Goal: Information Seeking & Learning: Learn about a topic

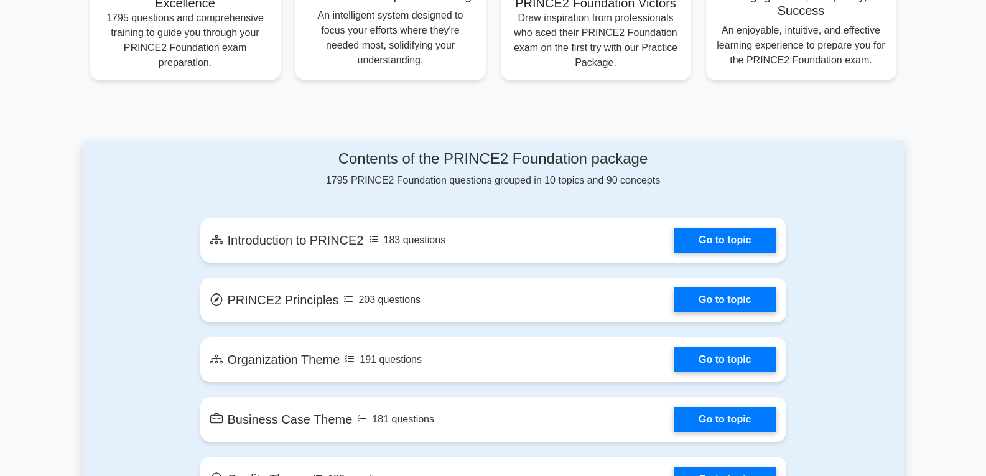
scroll to position [560, 0]
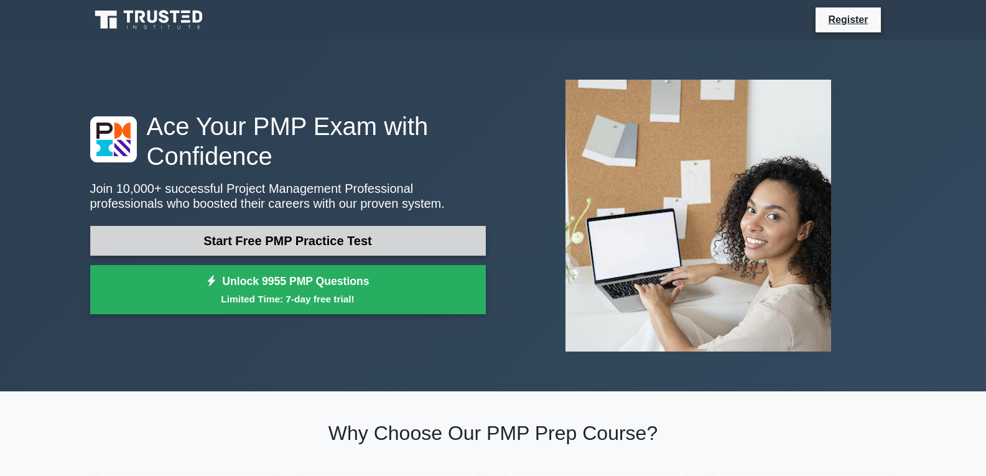
drag, startPoint x: 0, startPoint y: 0, endPoint x: 358, endPoint y: 239, distance: 430.8
click at [358, 239] on link "Start Free PMP Practice Test" at bounding box center [288, 241] width 396 height 30
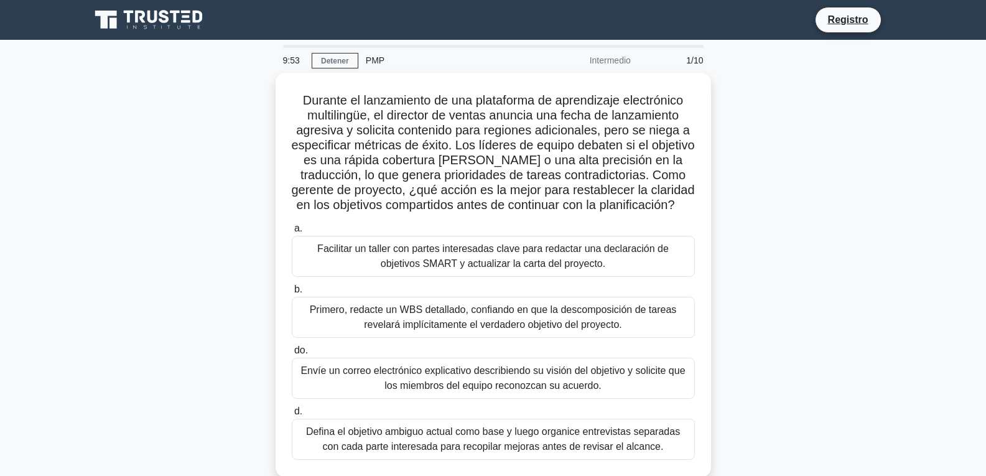
click at [792, 151] on div "Durante el lanzamiento de una plataforma de aprendizaje electrónico multilingüe…" at bounding box center [493, 282] width 821 height 419
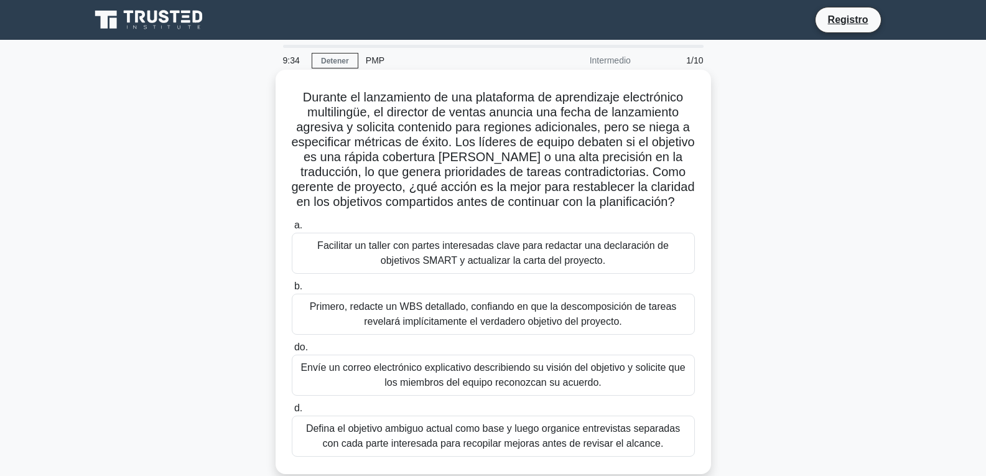
click at [487, 266] on font "Facilitar un taller con partes interesadas clave para redactar una declaración …" at bounding box center [493, 253] width 352 height 26
click at [292, 230] on input "a. Facilitar un taller con partes interesadas clave para redactar una declaraci…" at bounding box center [292, 226] width 0 height 8
